Goal: Check status

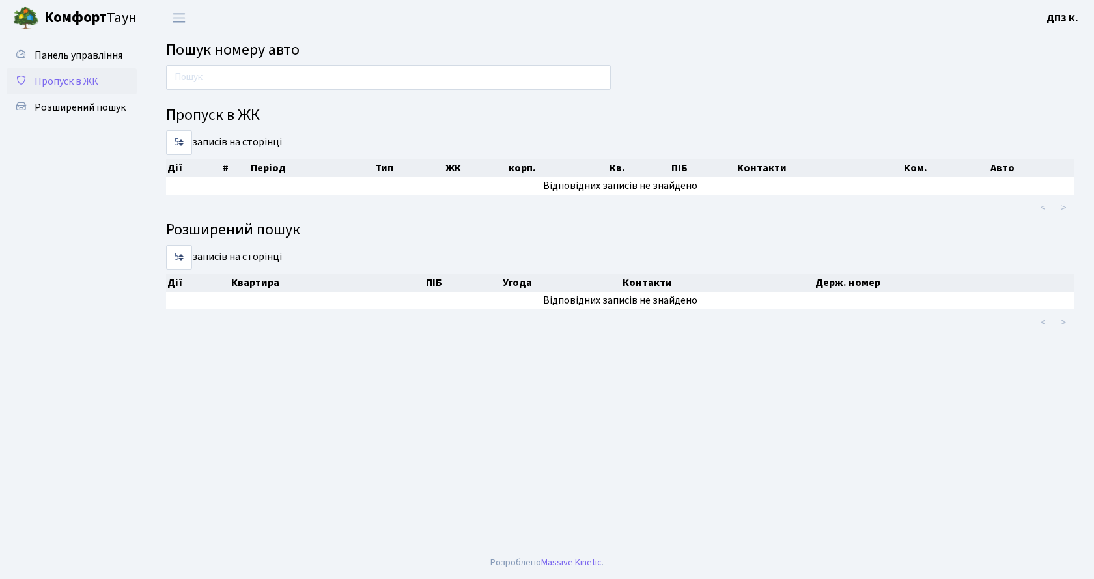
click at [76, 80] on span "Пропуск в ЖК" at bounding box center [67, 81] width 64 height 14
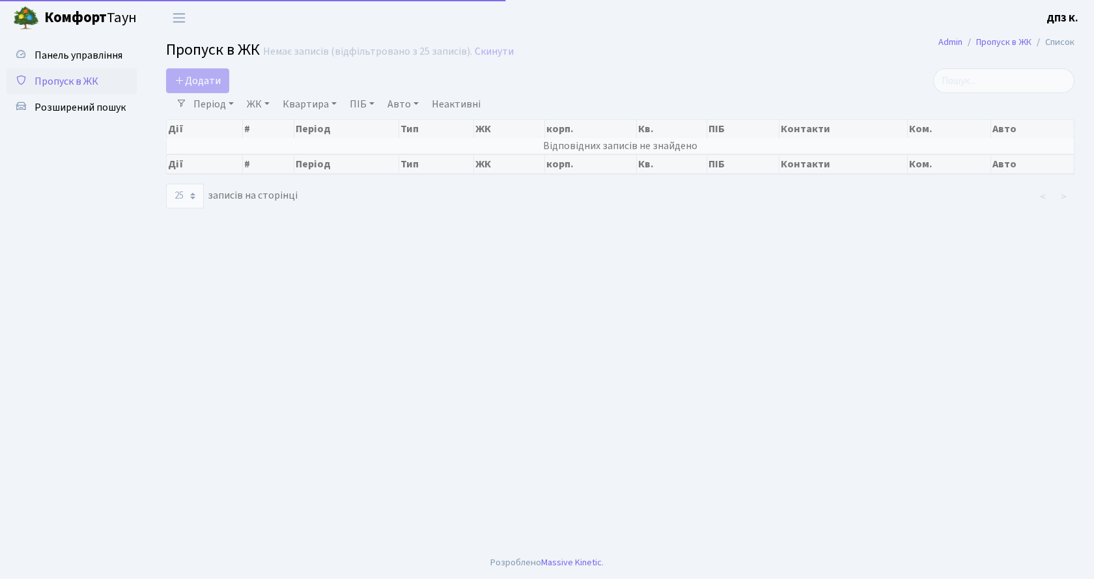
select select "25"
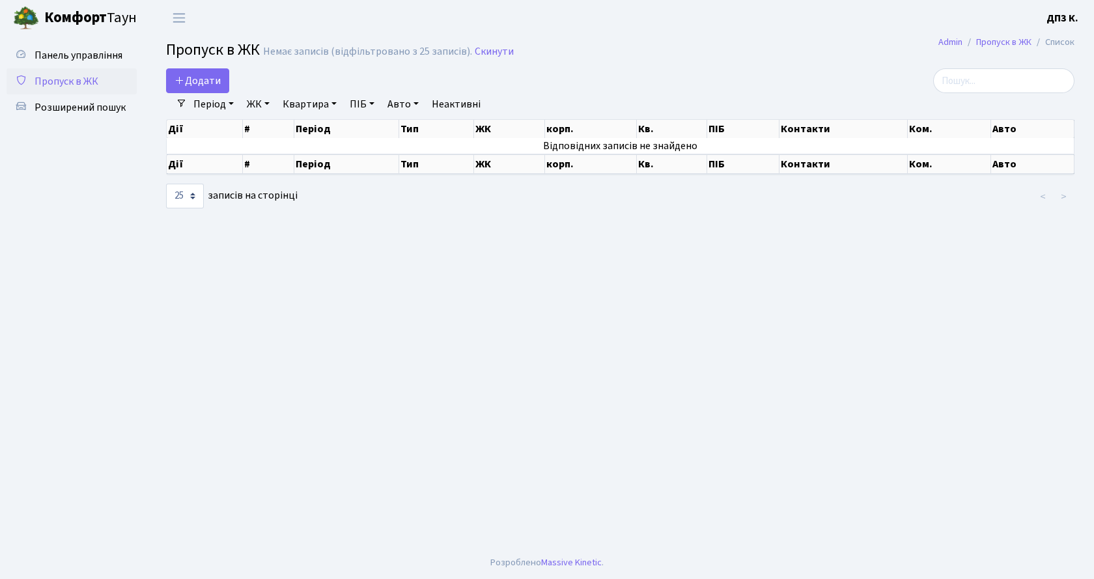
click at [201, 103] on link "Період" at bounding box center [213, 104] width 51 height 22
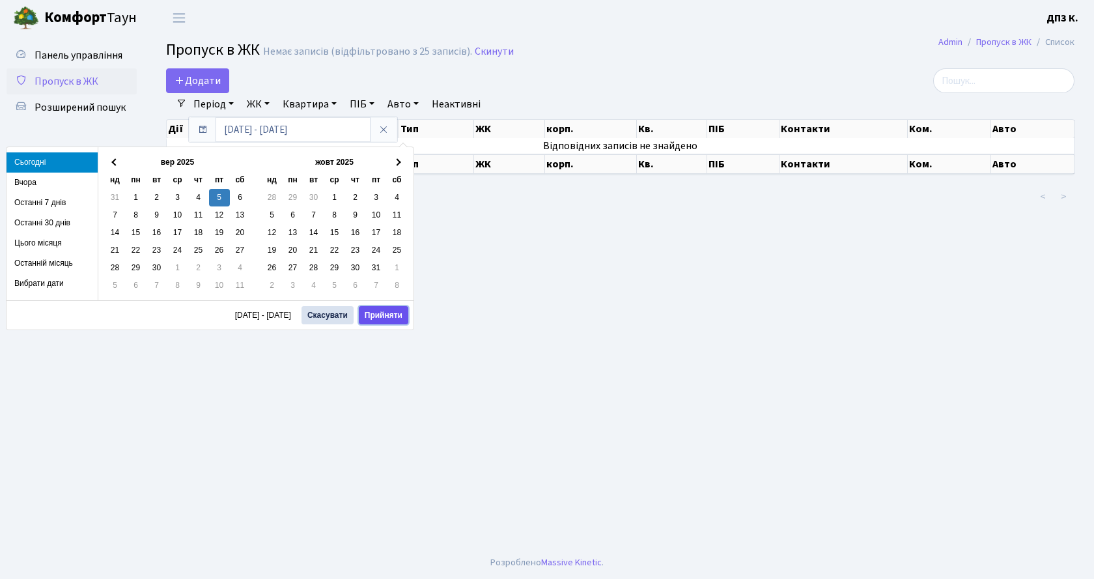
click at [384, 319] on button "Прийняти" at bounding box center [383, 315] width 49 height 18
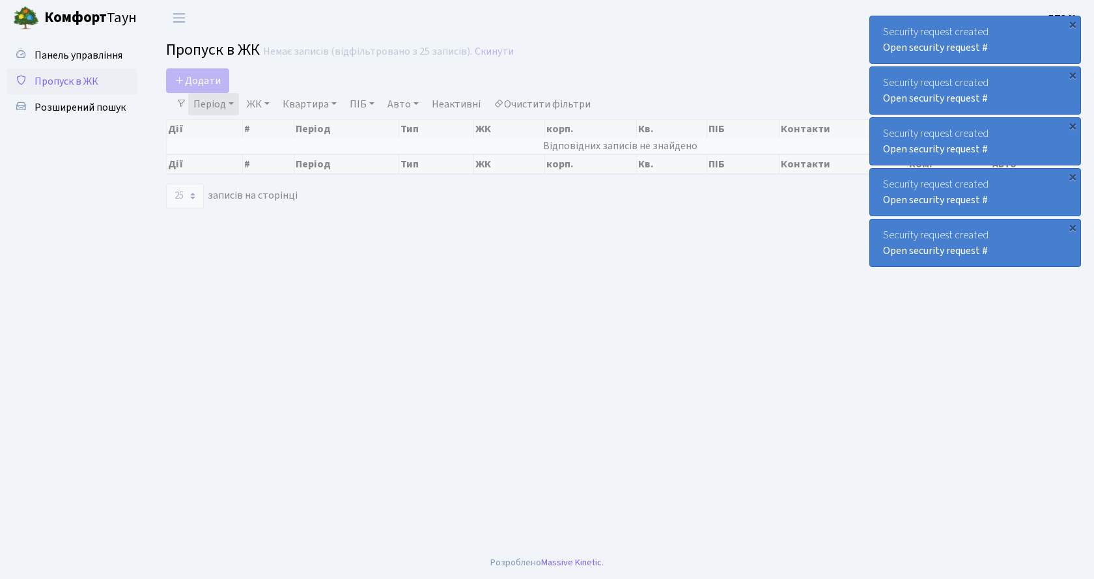
select select "25"
